Goal: Navigation & Orientation: Find specific page/section

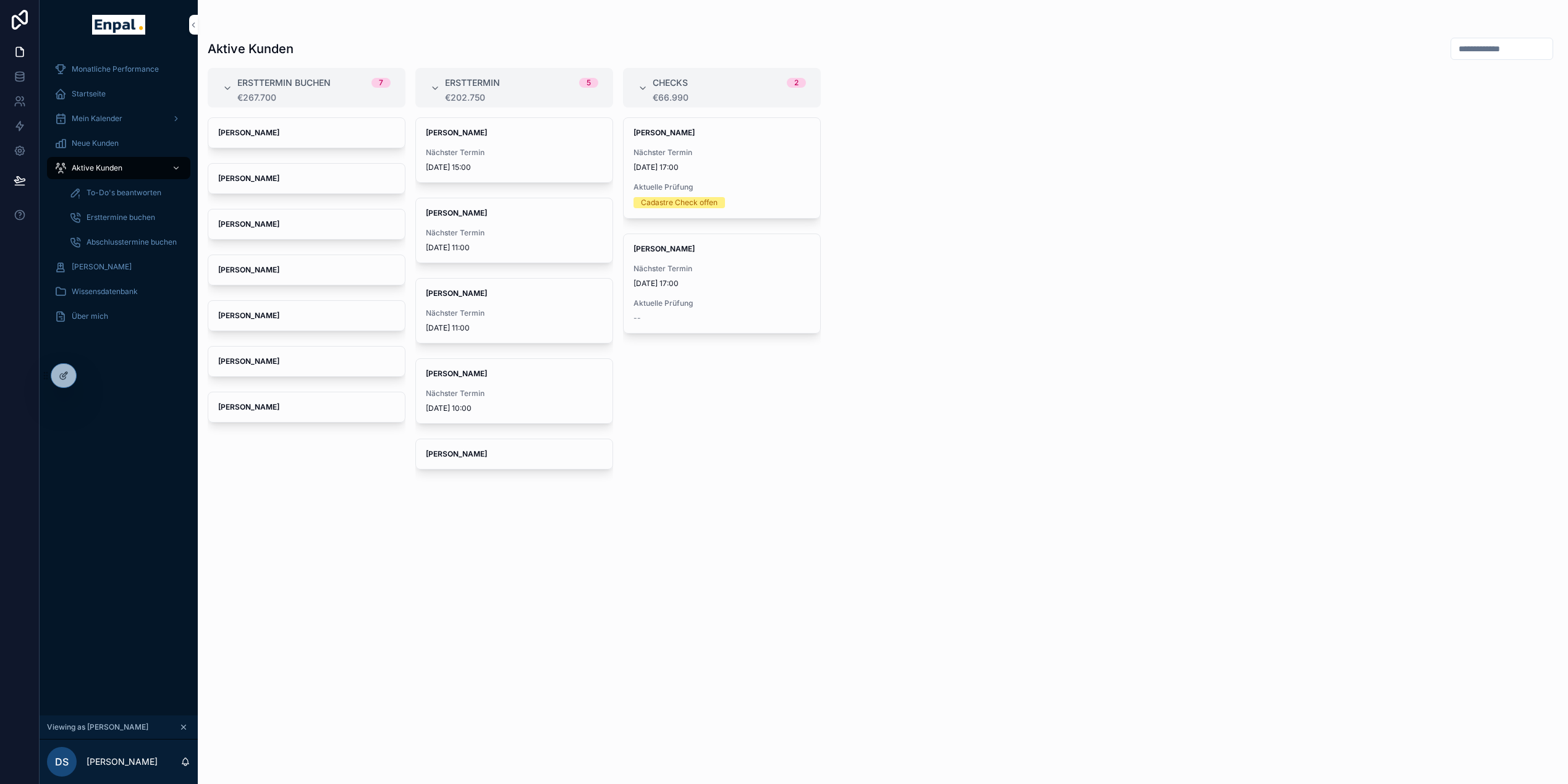
click at [104, 71] on span "Monatliche Performance" at bounding box center [115, 69] width 87 height 10
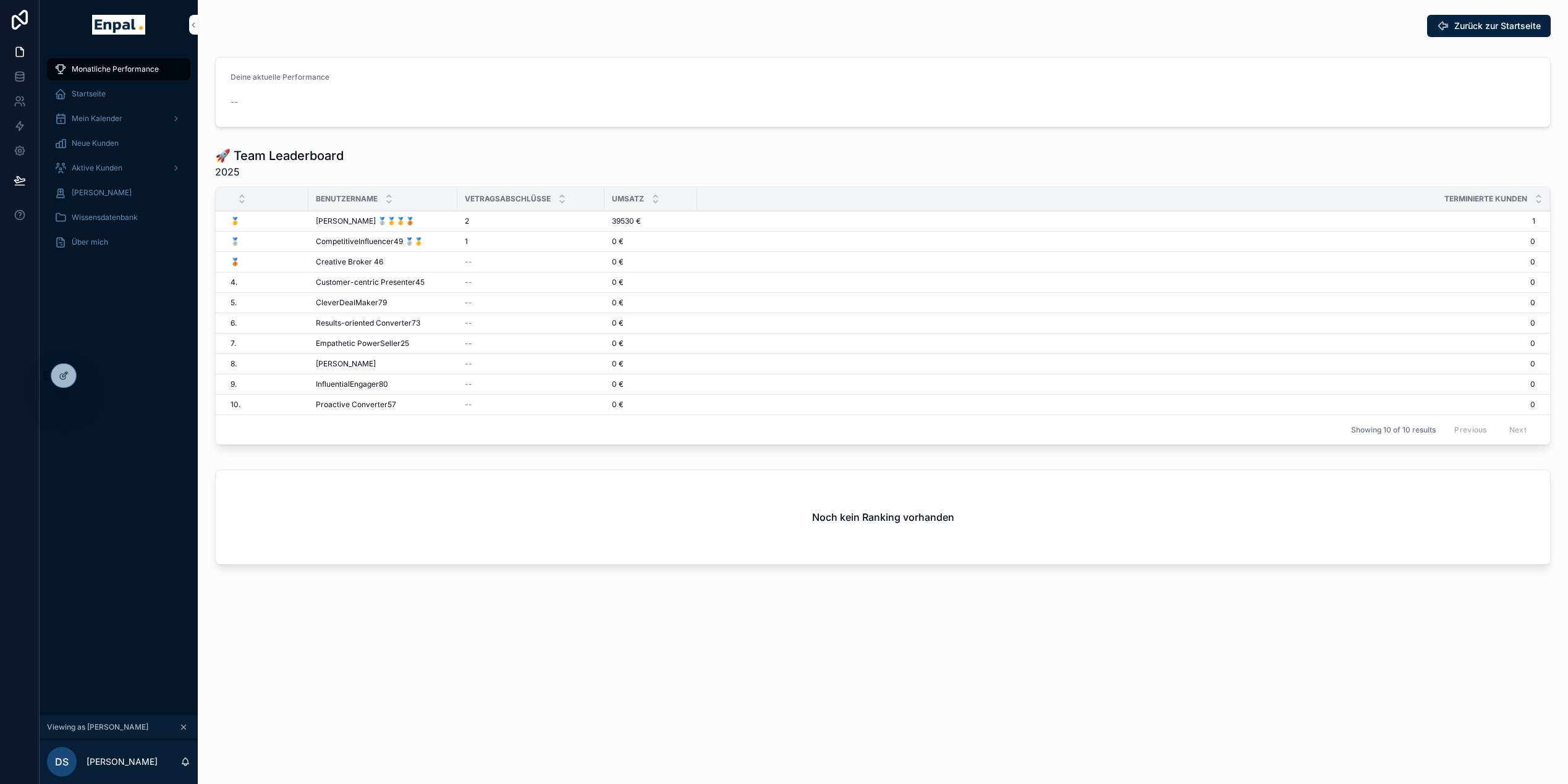
click at [94, 118] on span "Mein Kalender" at bounding box center [97, 118] width 50 height 10
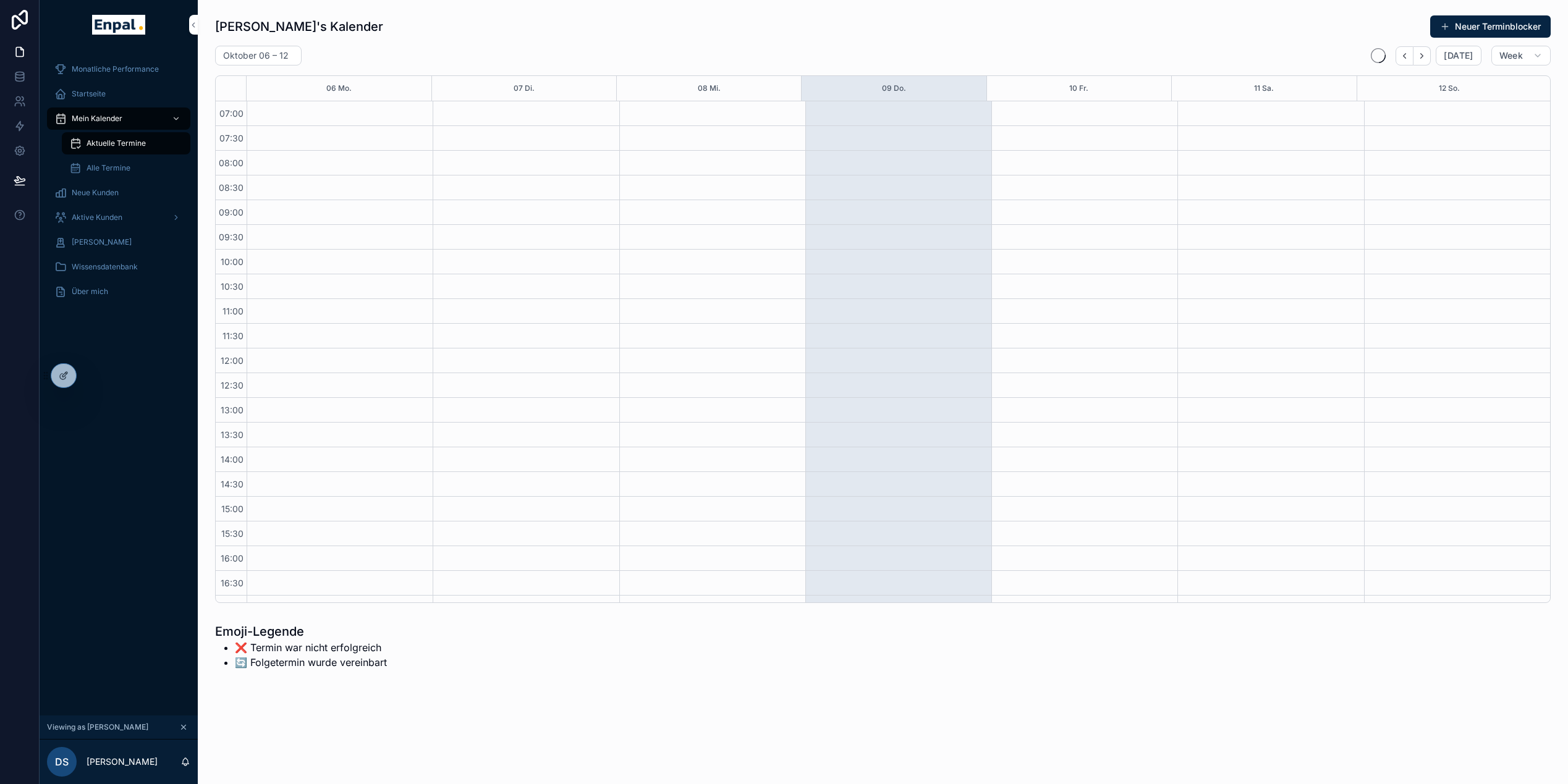
scroll to position [234, 0]
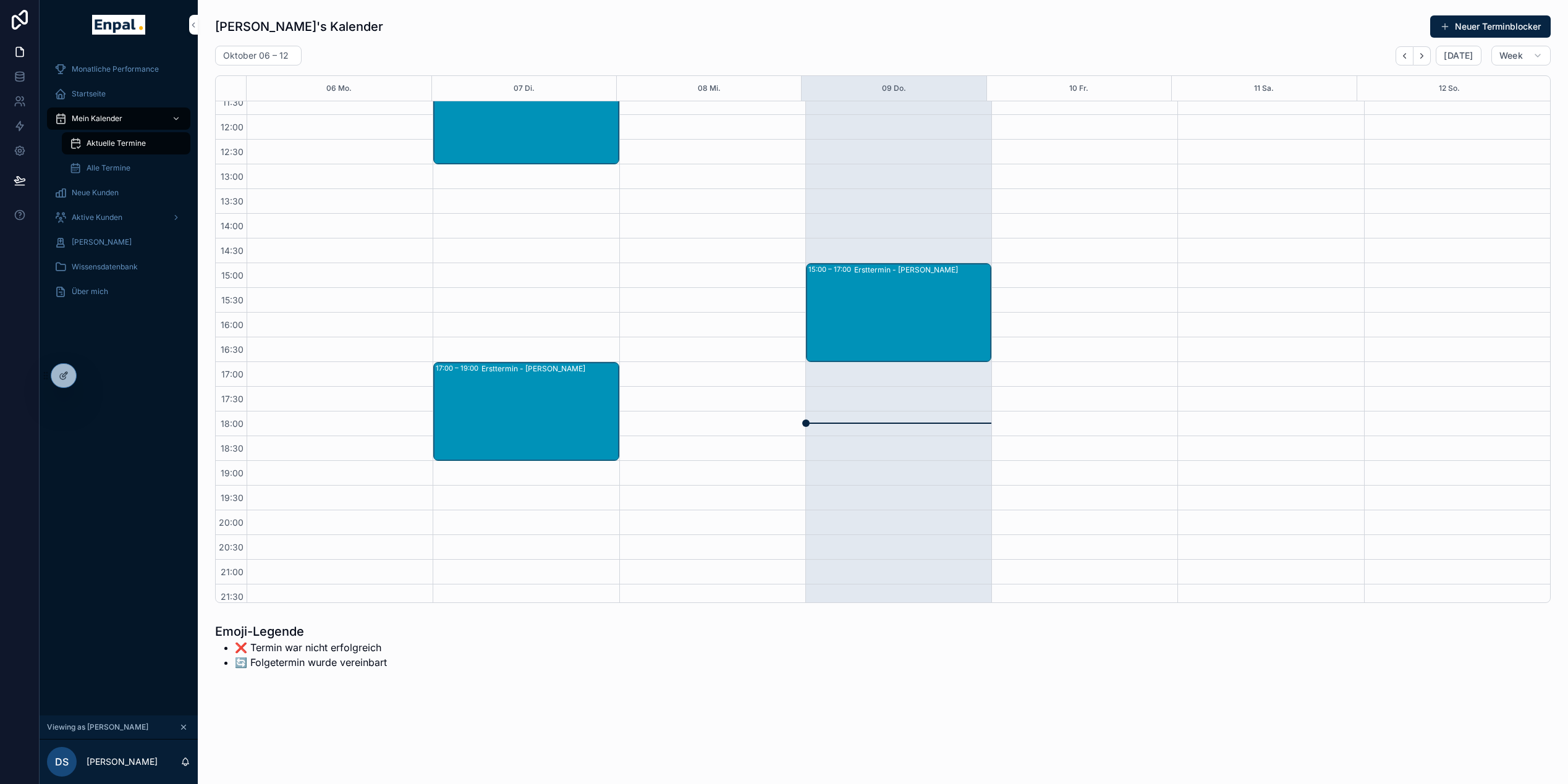
click at [115, 169] on span "Alle Termine" at bounding box center [108, 168] width 44 height 10
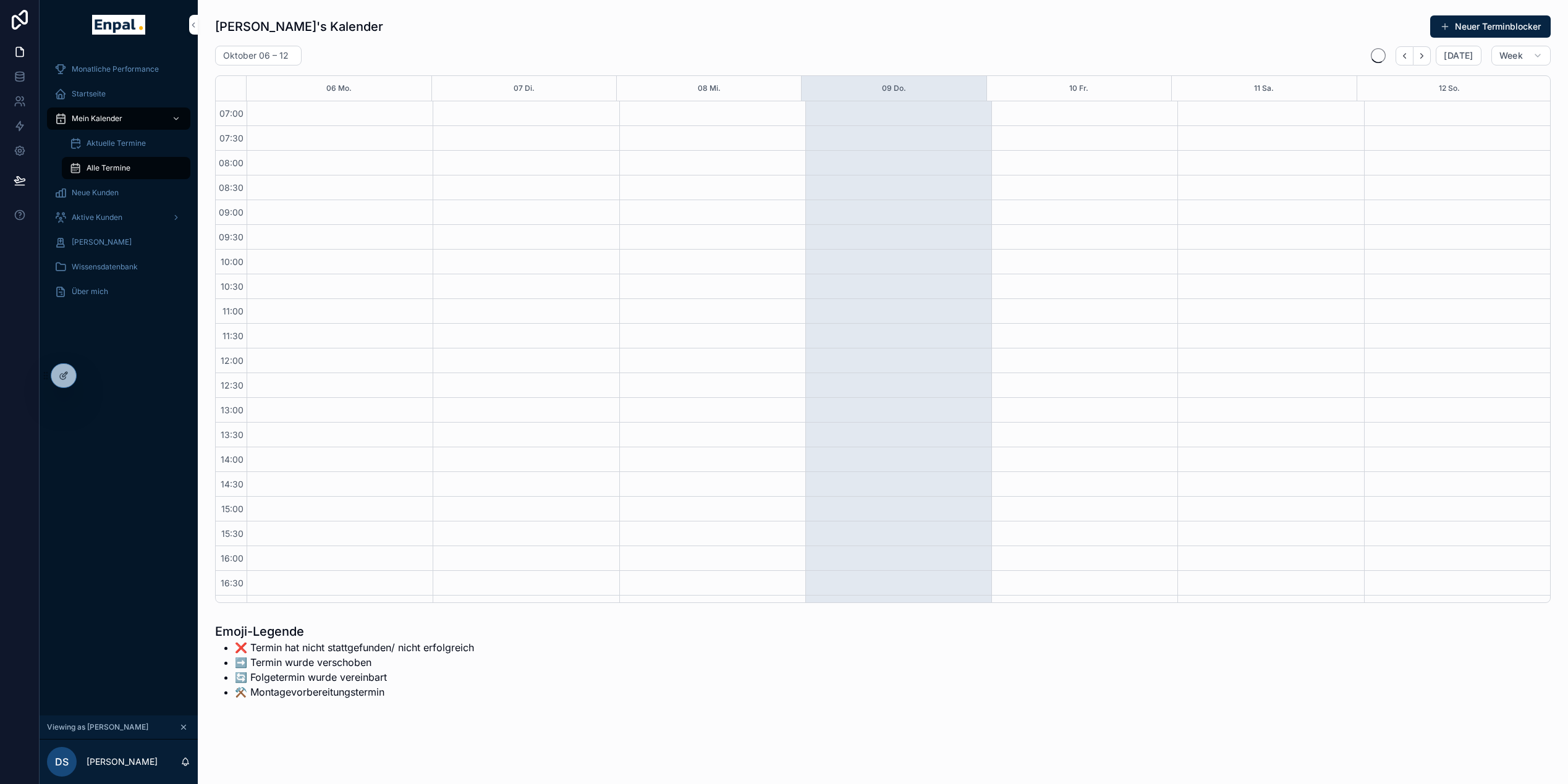
scroll to position [234, 0]
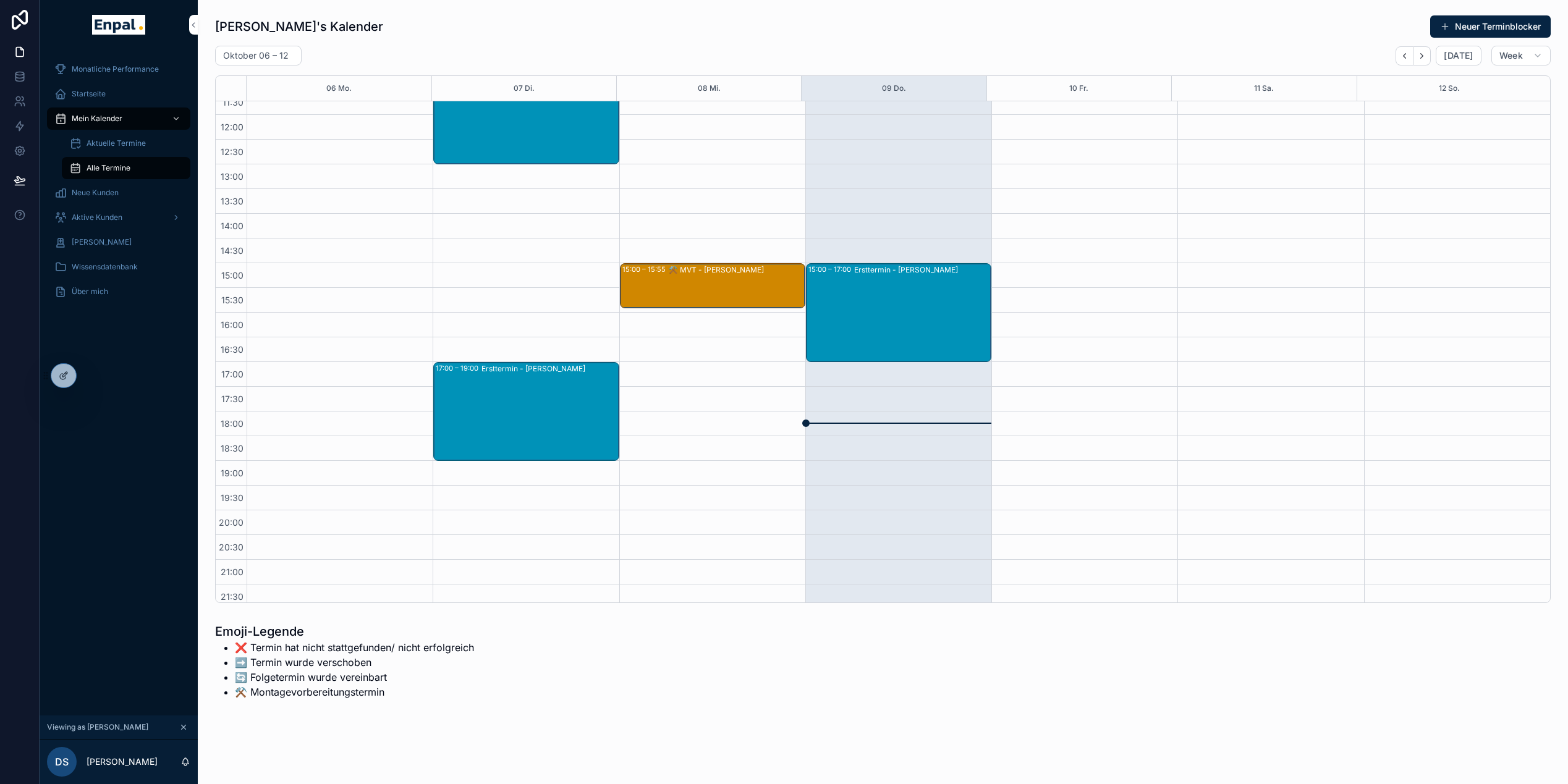
click at [116, 189] on span "Neue Kunden" at bounding box center [95, 193] width 47 height 10
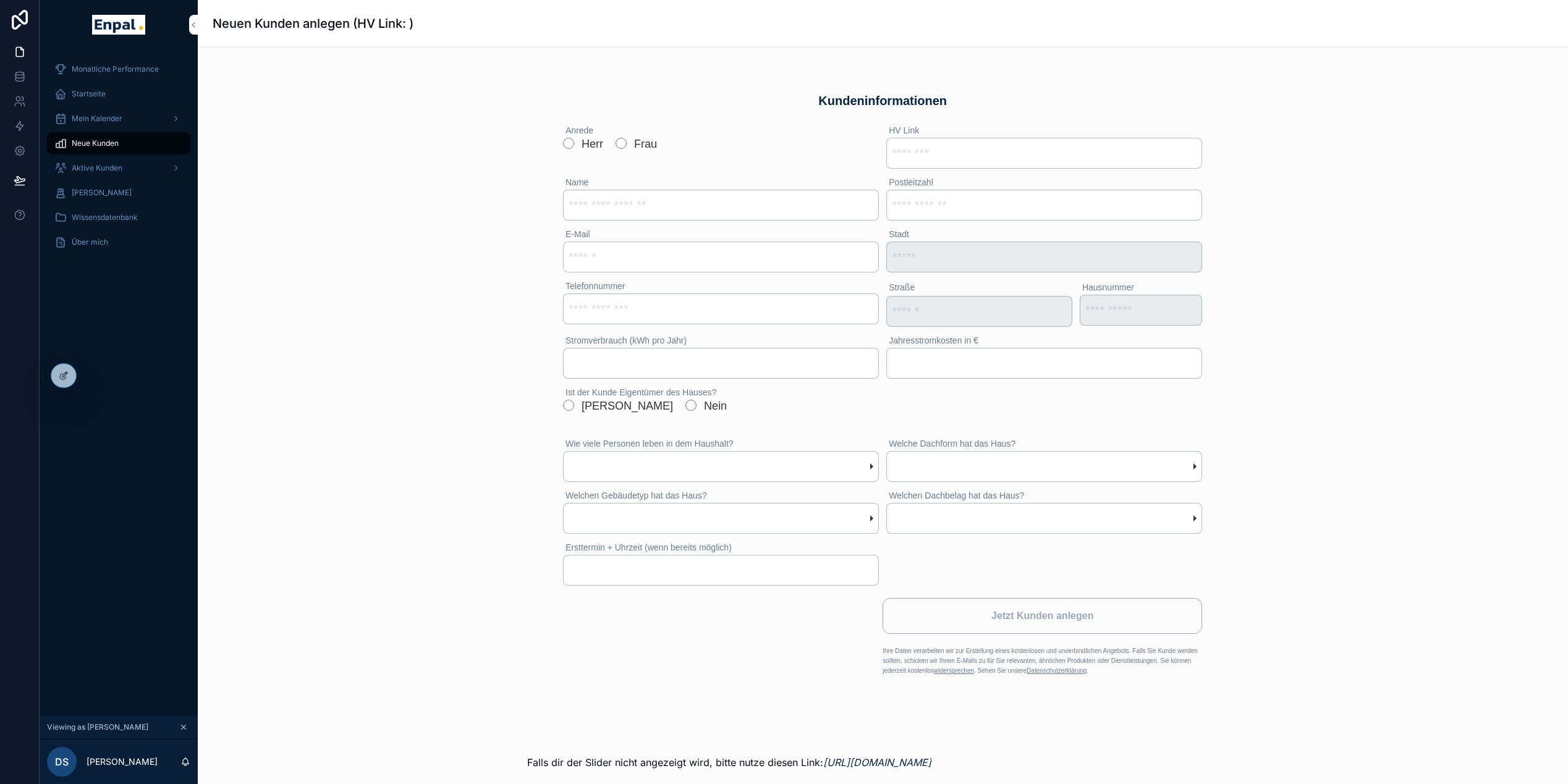
click at [86, 171] on span "Aktive Kunden" at bounding box center [97, 168] width 50 height 10
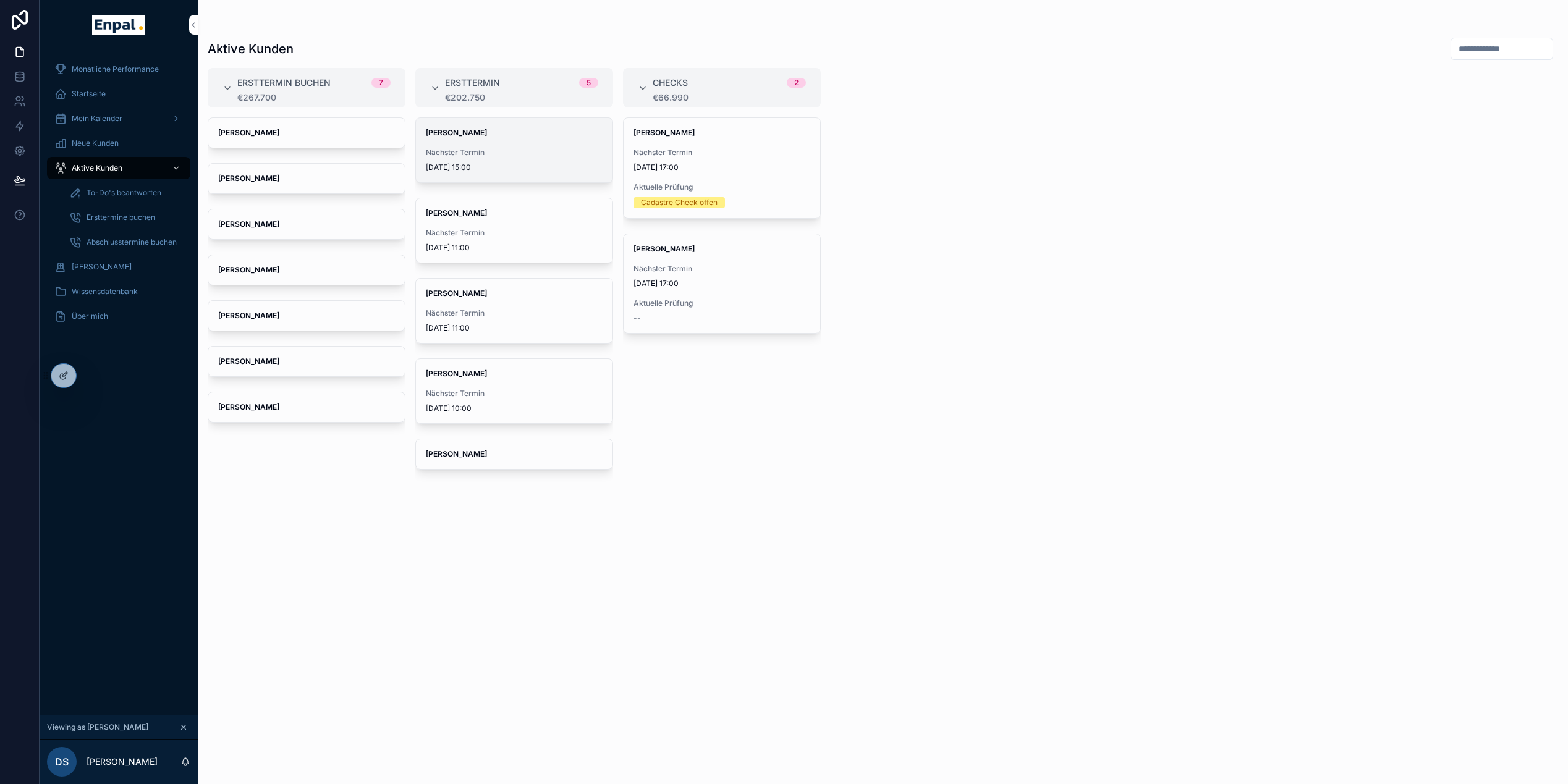
click at [490, 133] on span "[PERSON_NAME]" at bounding box center [514, 133] width 176 height 10
